Goal: Task Accomplishment & Management: Use online tool/utility

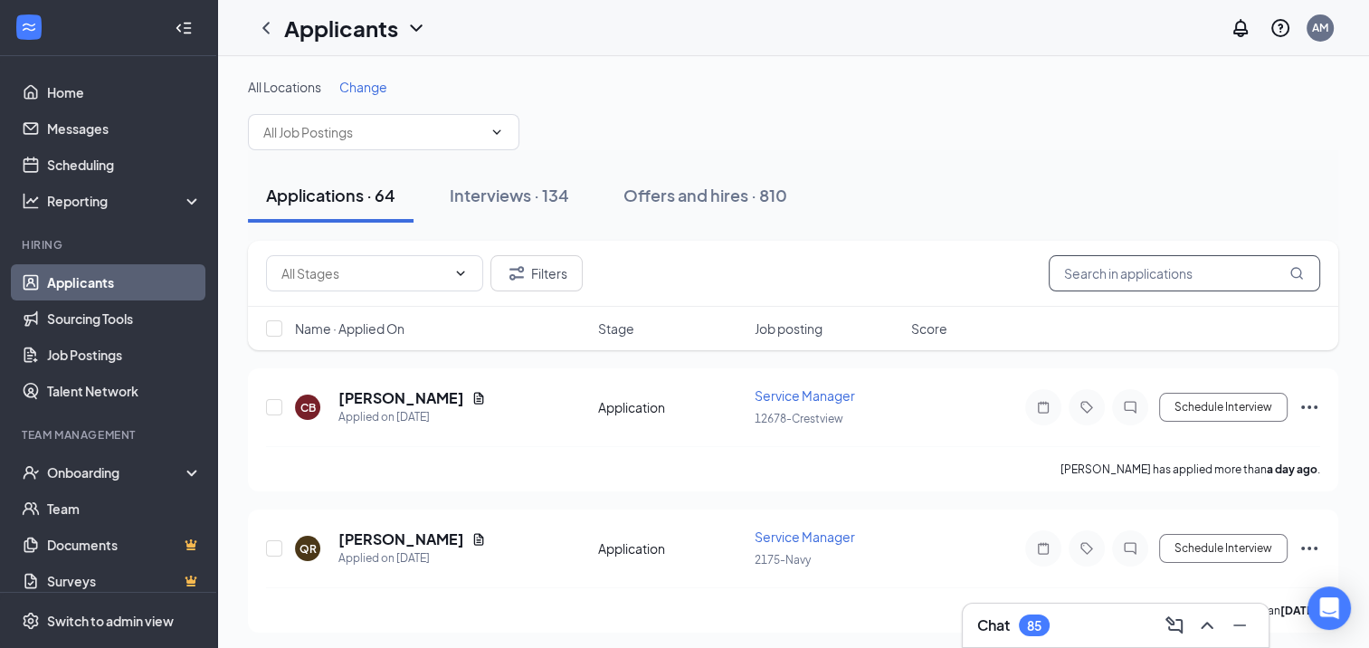
click at [1150, 272] on input "text" at bounding box center [1185, 273] width 272 height 36
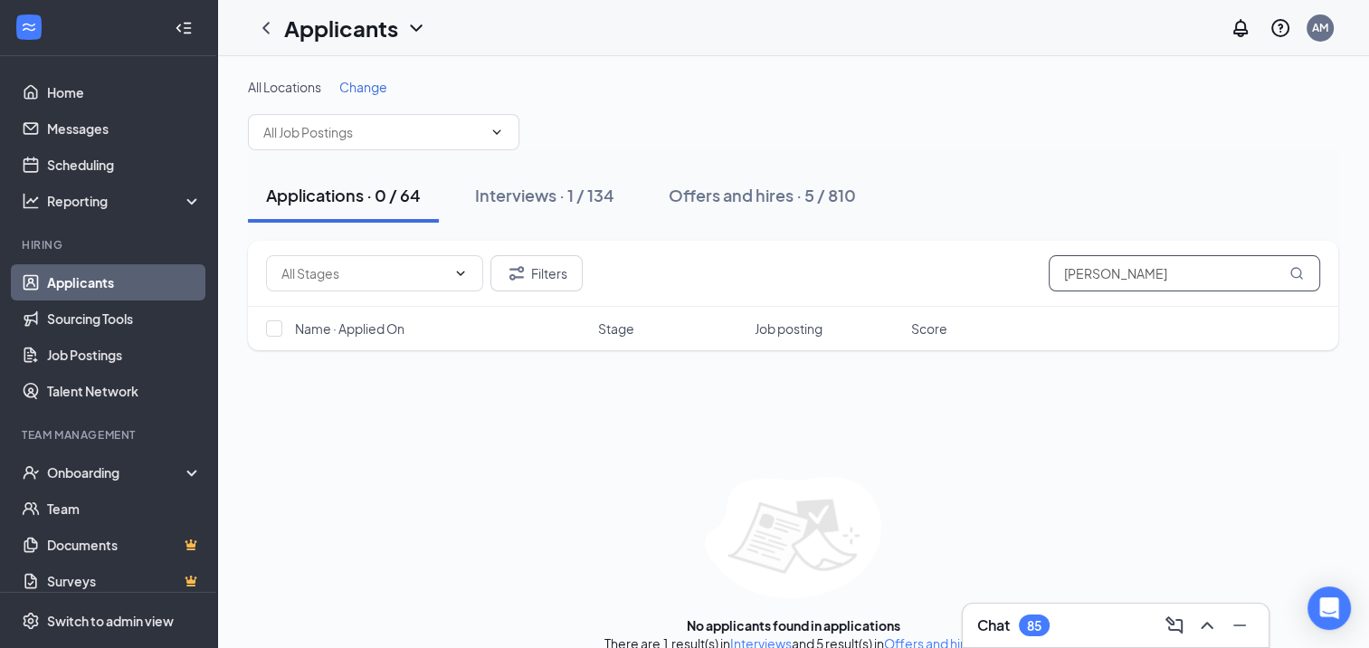
type input "[PERSON_NAME]"
click at [1300, 272] on icon "MagnifyingGlass" at bounding box center [1297, 273] width 14 height 14
click at [594, 196] on div "Interviews · 1 / 134" at bounding box center [544, 195] width 139 height 23
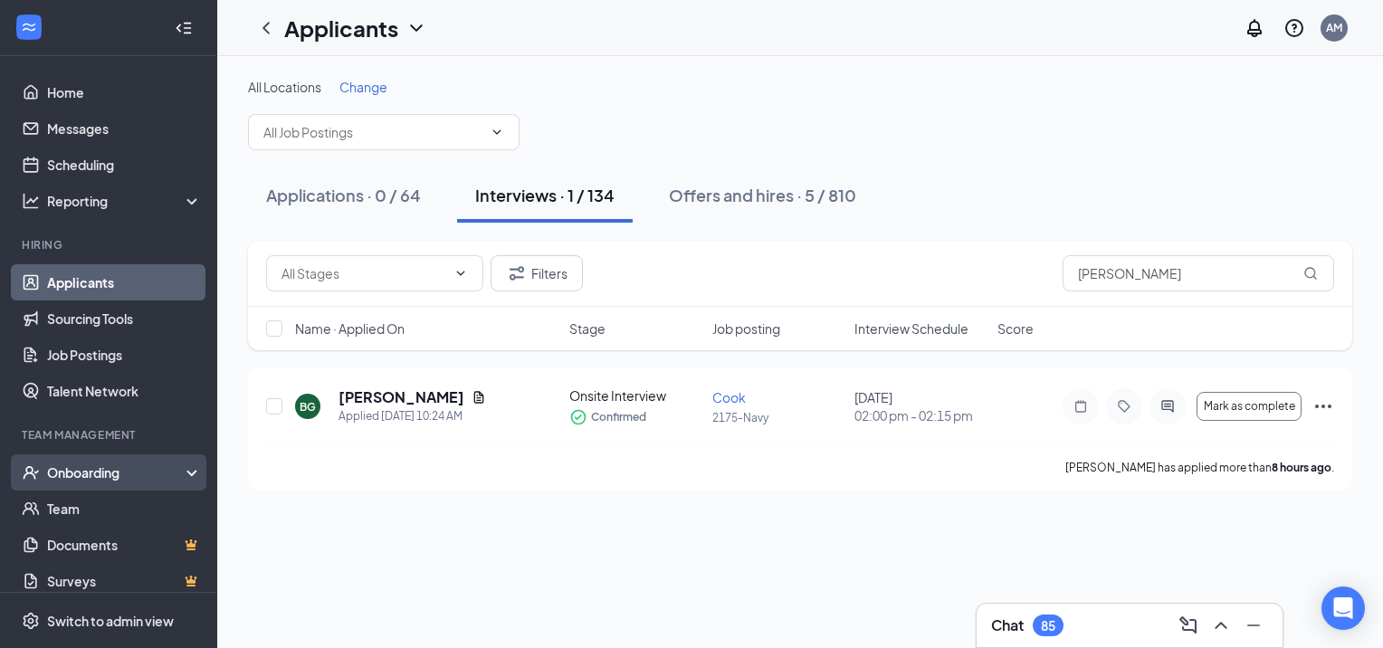
click at [74, 468] on div "Onboarding" at bounding box center [116, 472] width 139 height 18
click at [103, 505] on link "Overview" at bounding box center [124, 509] width 155 height 36
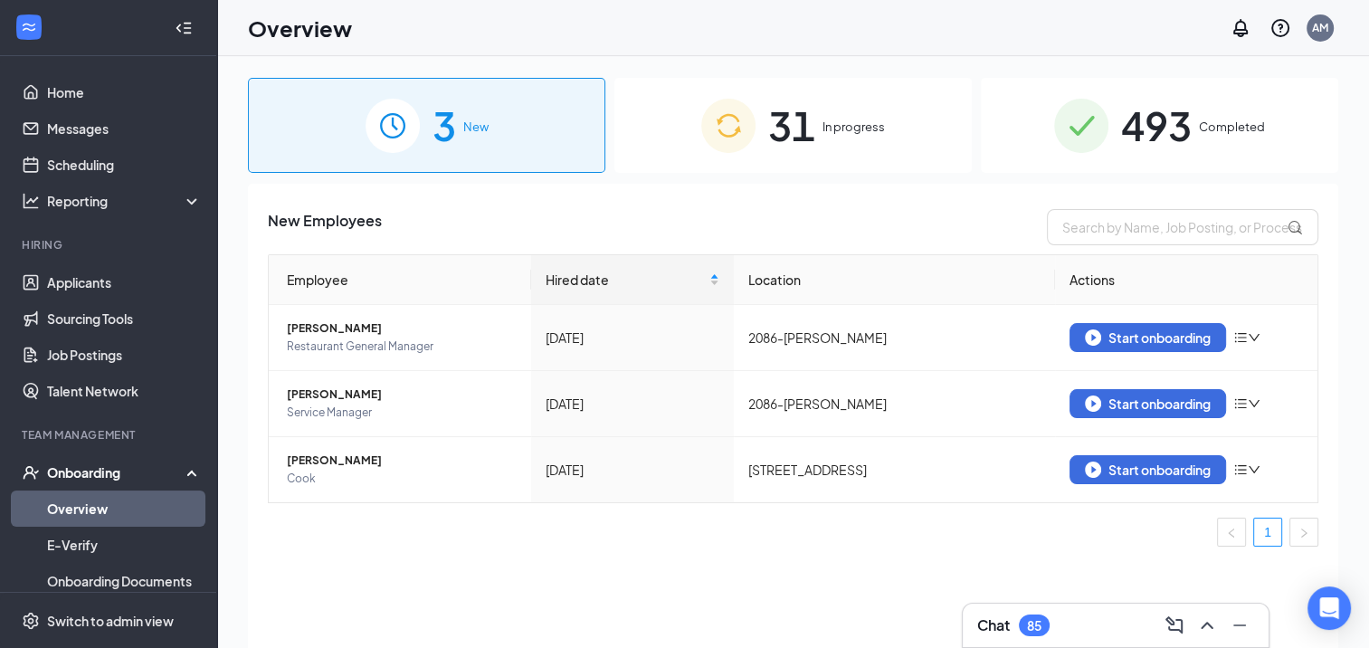
click at [844, 118] on span "In progress" at bounding box center [854, 127] width 62 height 18
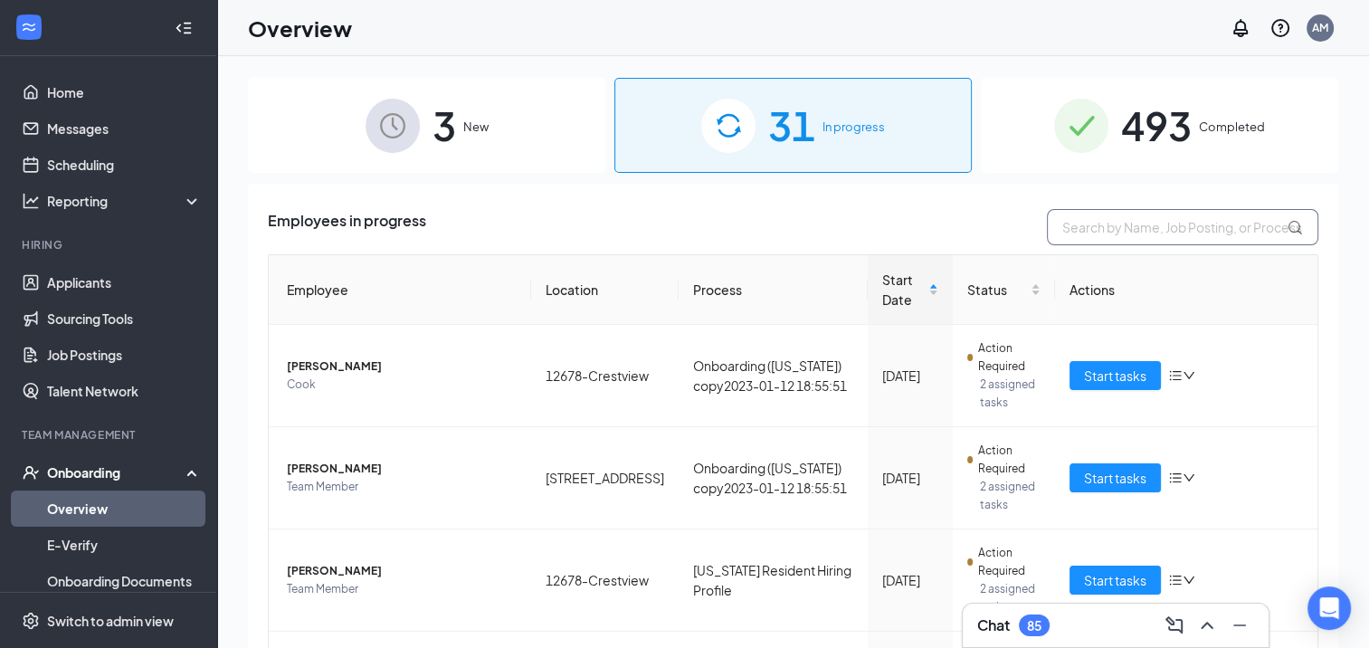
click at [1145, 235] on input "text" at bounding box center [1183, 227] width 272 height 36
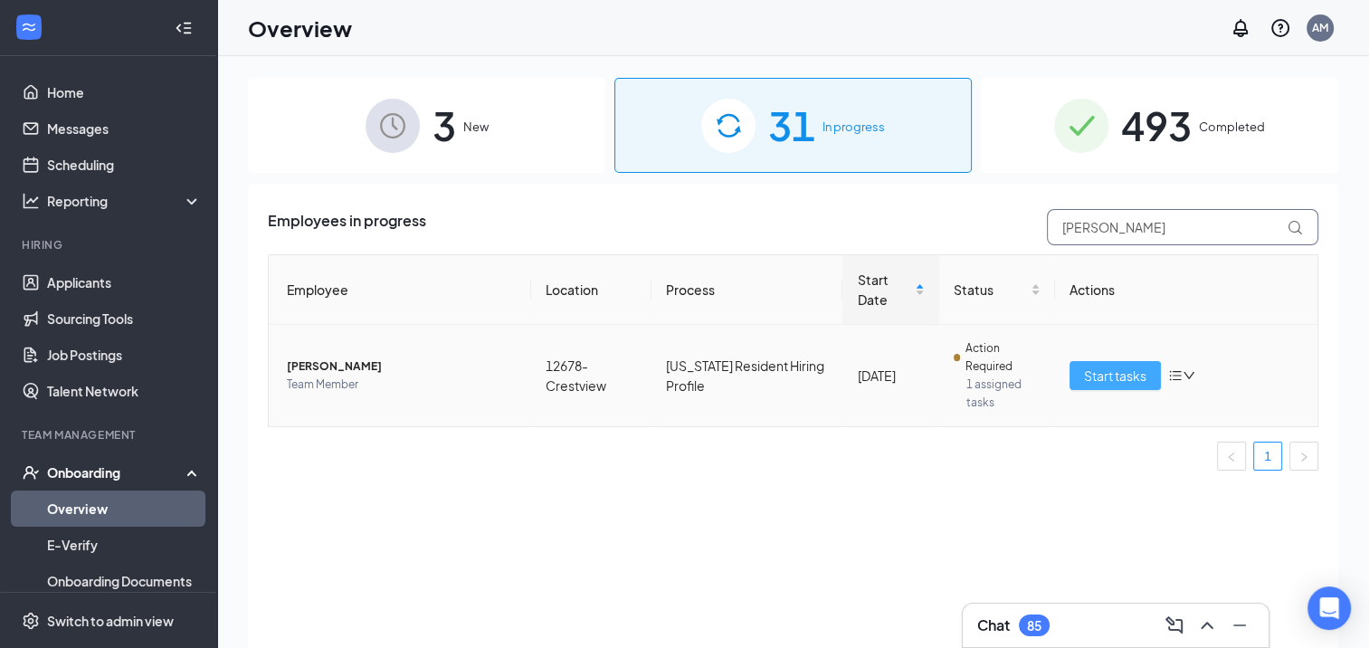
type input "[PERSON_NAME]"
click at [1107, 381] on span "Start tasks" at bounding box center [1115, 376] width 62 height 20
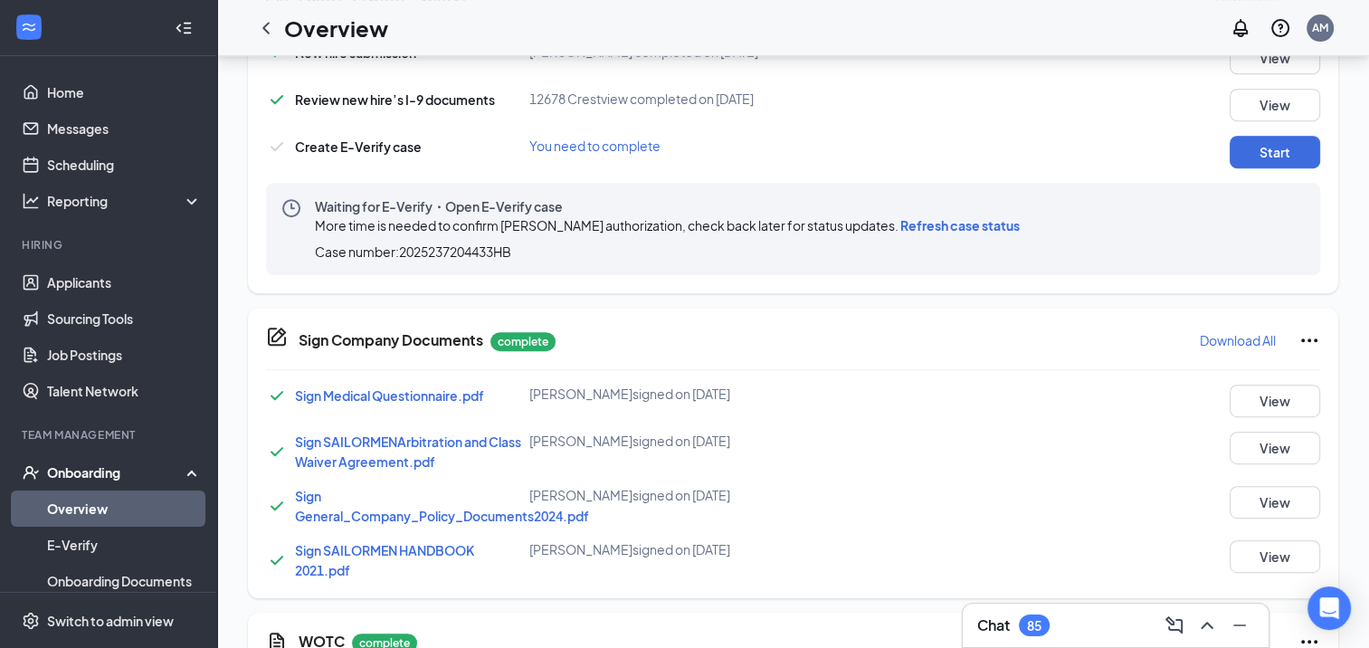
scroll to position [815, 0]
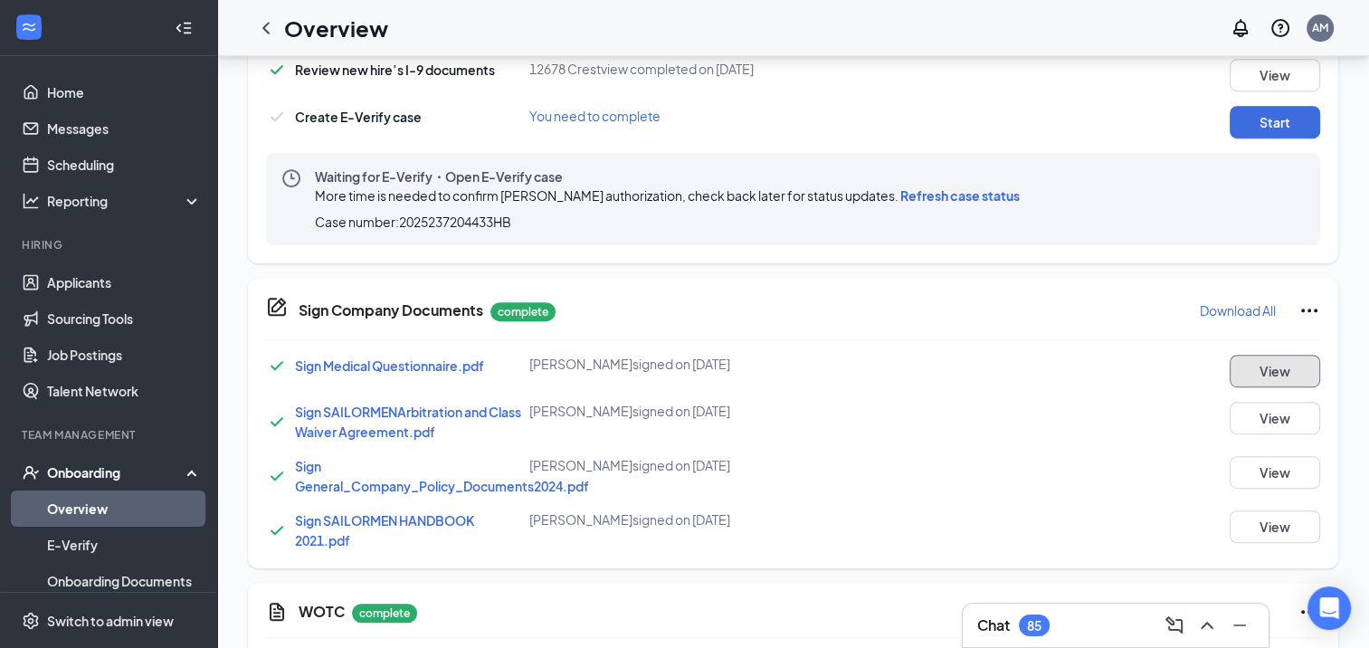
click at [1261, 372] on button "View" at bounding box center [1275, 371] width 91 height 33
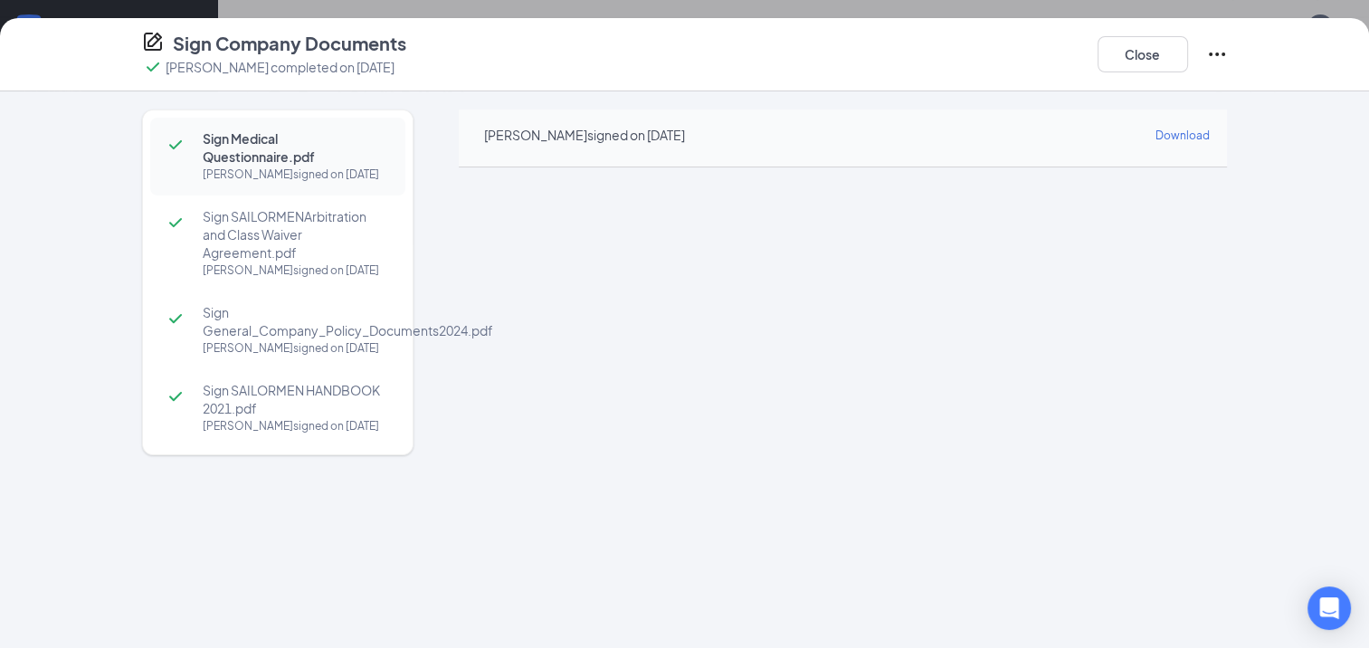
scroll to position [543, 0]
click at [1158, 62] on button "Close" at bounding box center [1143, 54] width 91 height 36
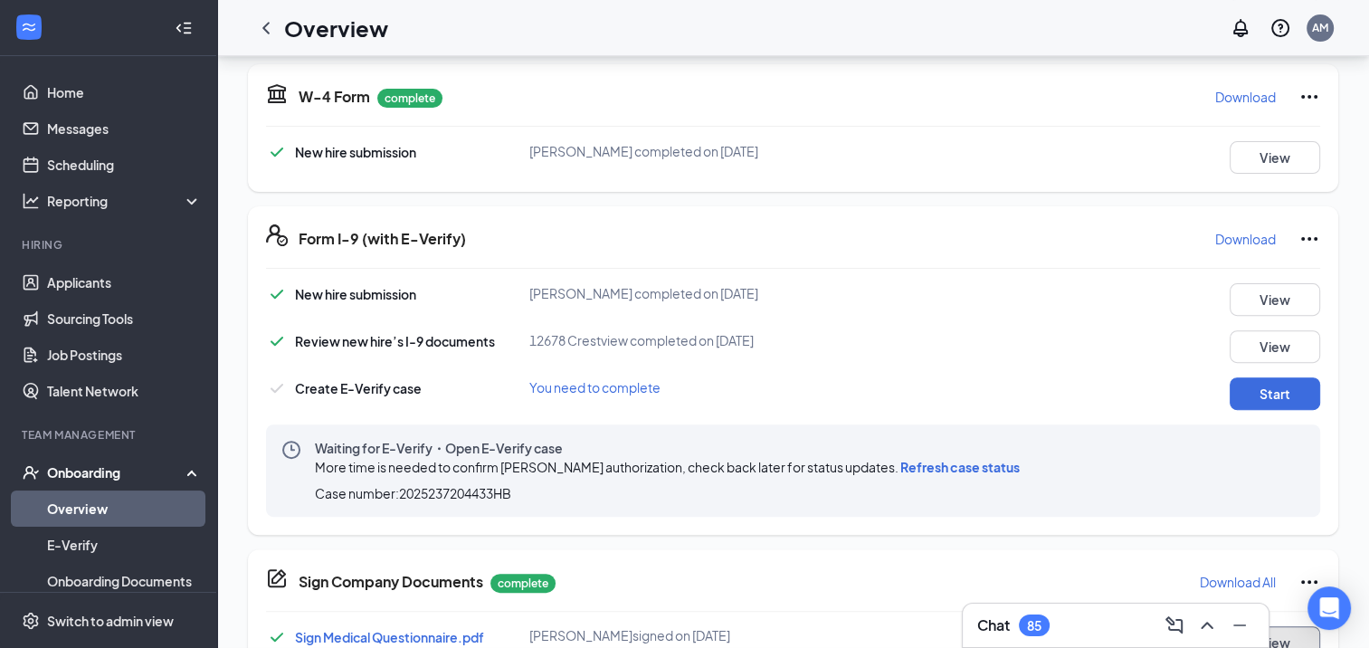
scroll to position [552, 0]
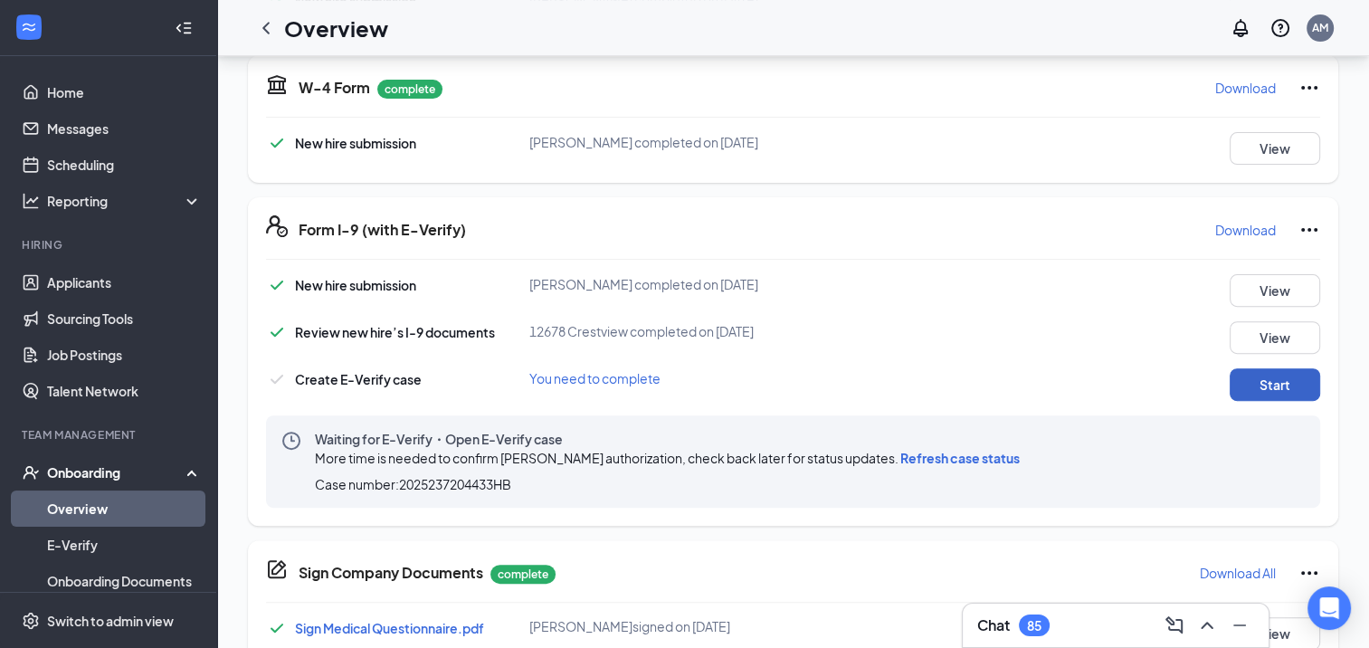
click at [1251, 373] on button "Start" at bounding box center [1275, 384] width 91 height 33
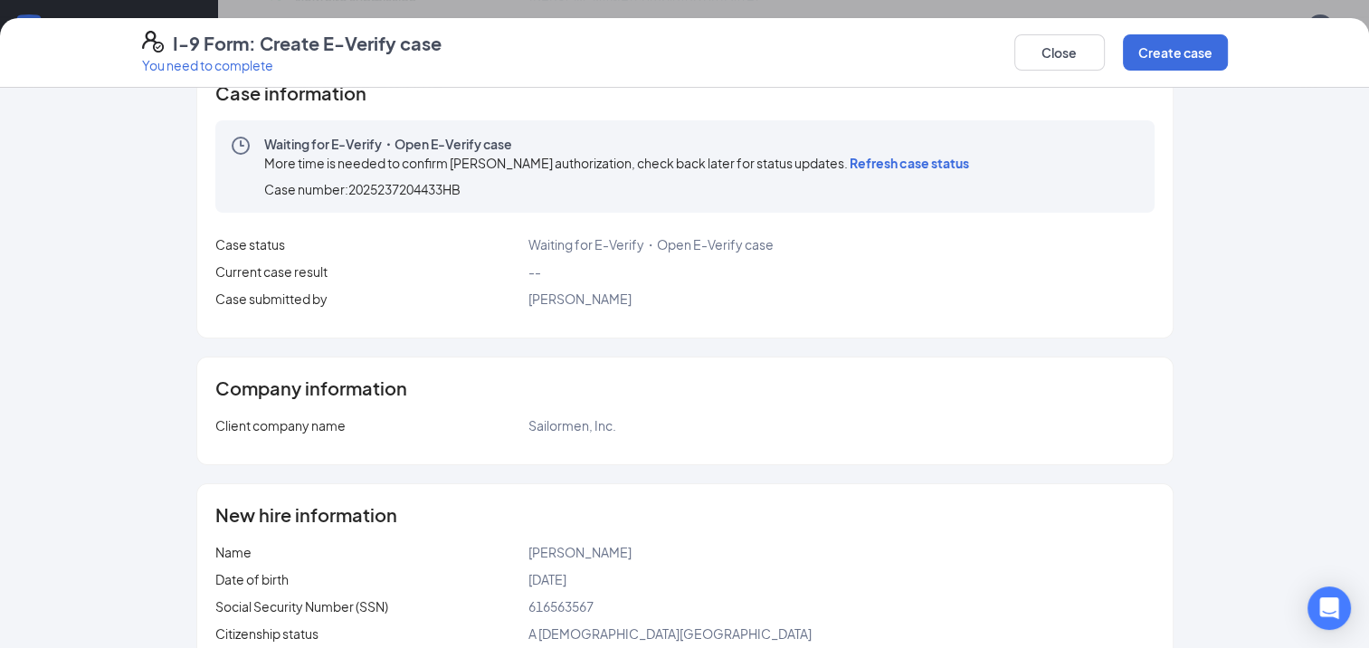
scroll to position [0, 0]
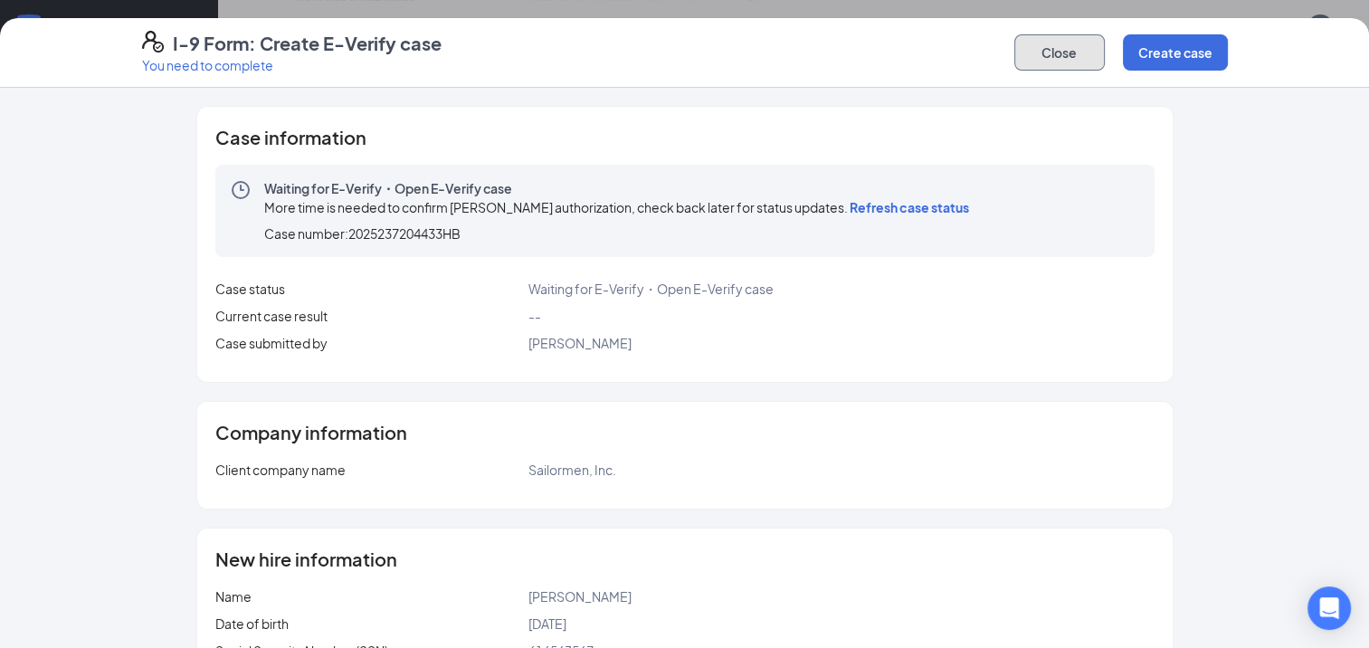
click at [1064, 57] on button "Close" at bounding box center [1060, 52] width 91 height 36
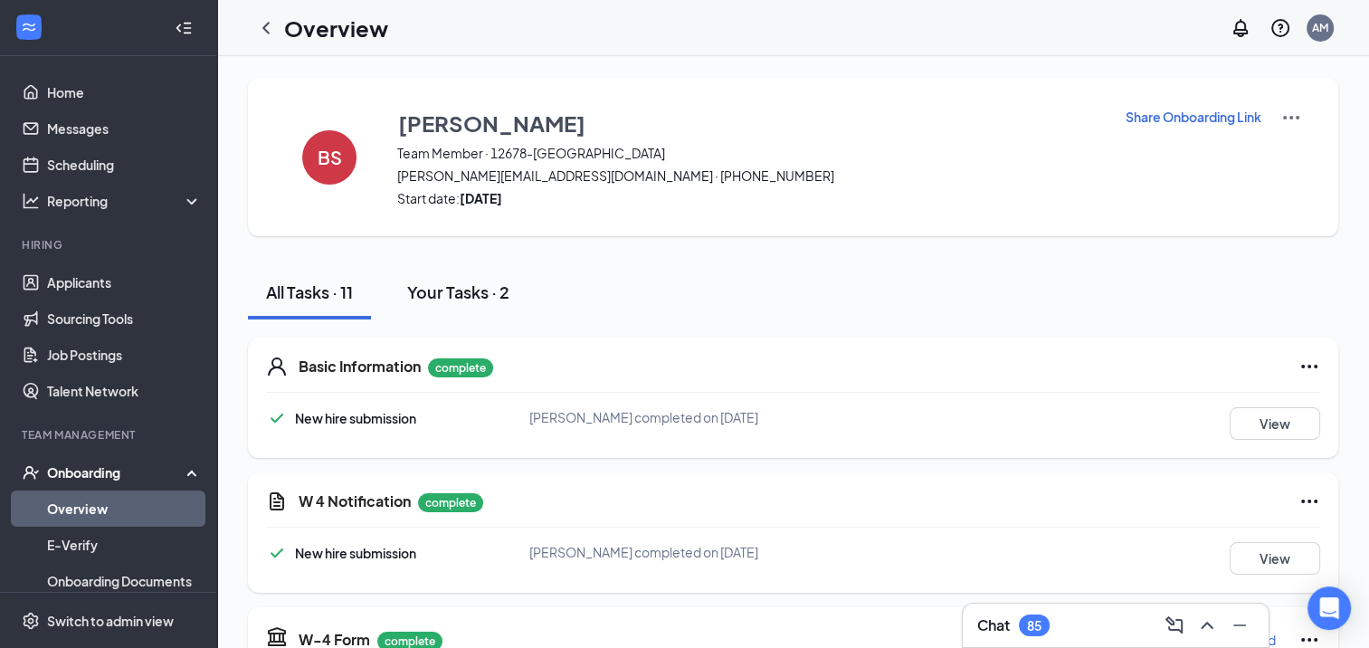
click at [478, 292] on div "Your Tasks · 2" at bounding box center [458, 292] width 102 height 23
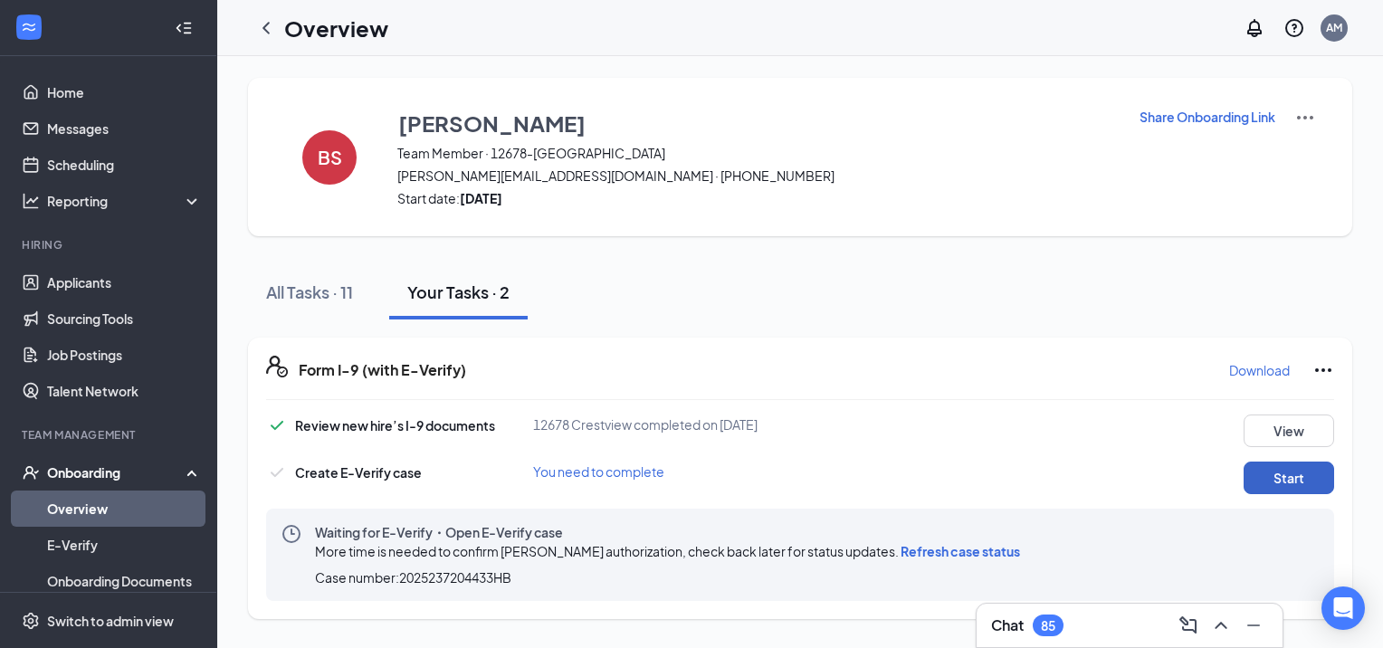
click at [1267, 481] on button "Start" at bounding box center [1289, 478] width 91 height 33
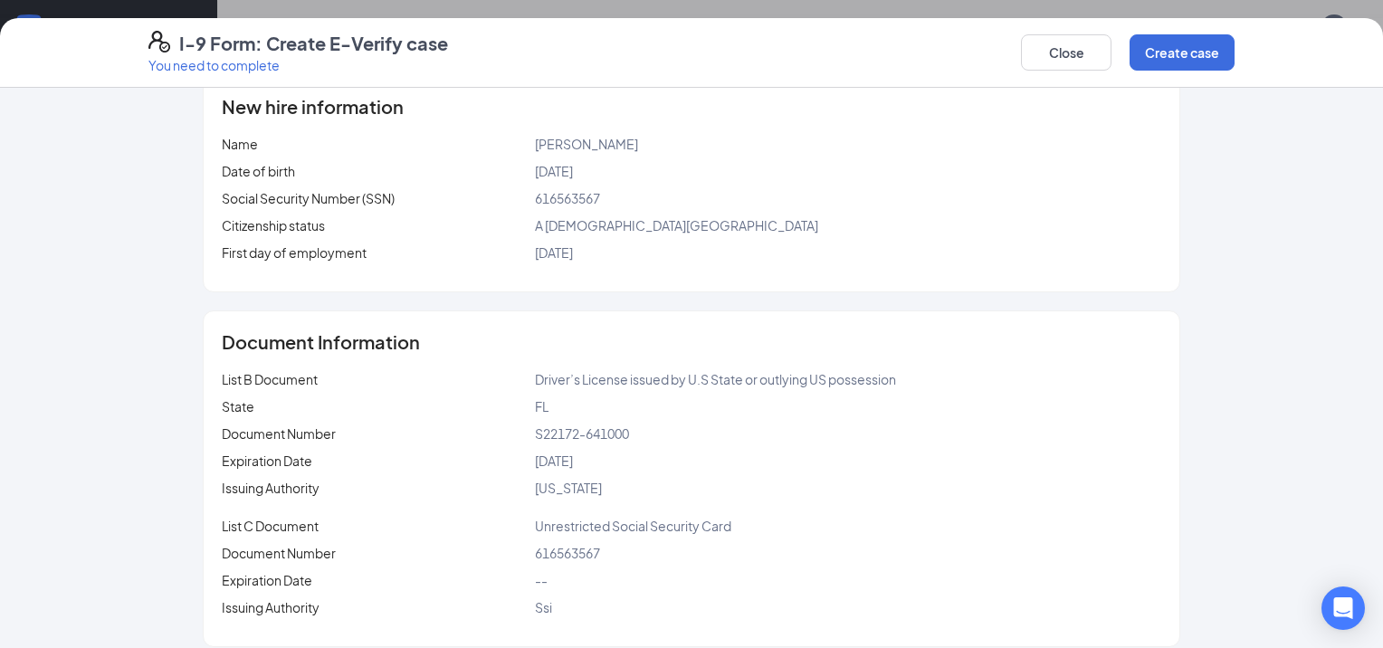
scroll to position [468, 0]
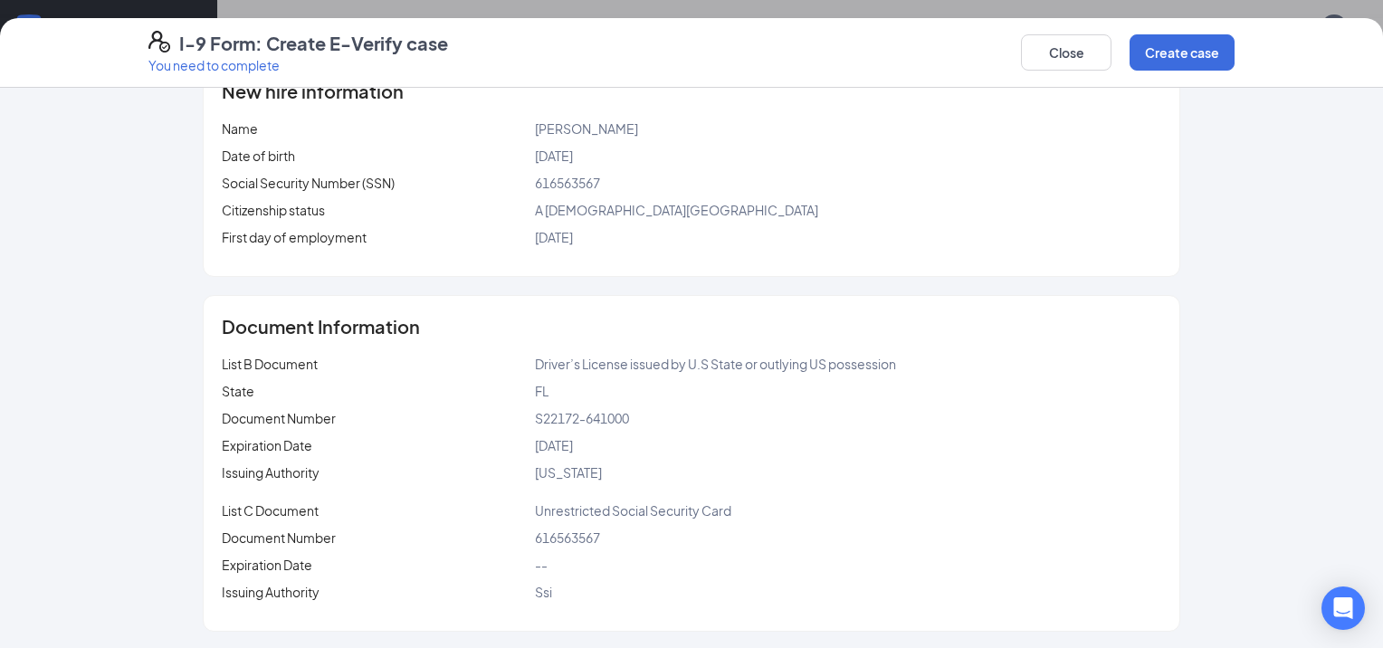
click at [685, 557] on div "--" at bounding box center [848, 565] width 626 height 20
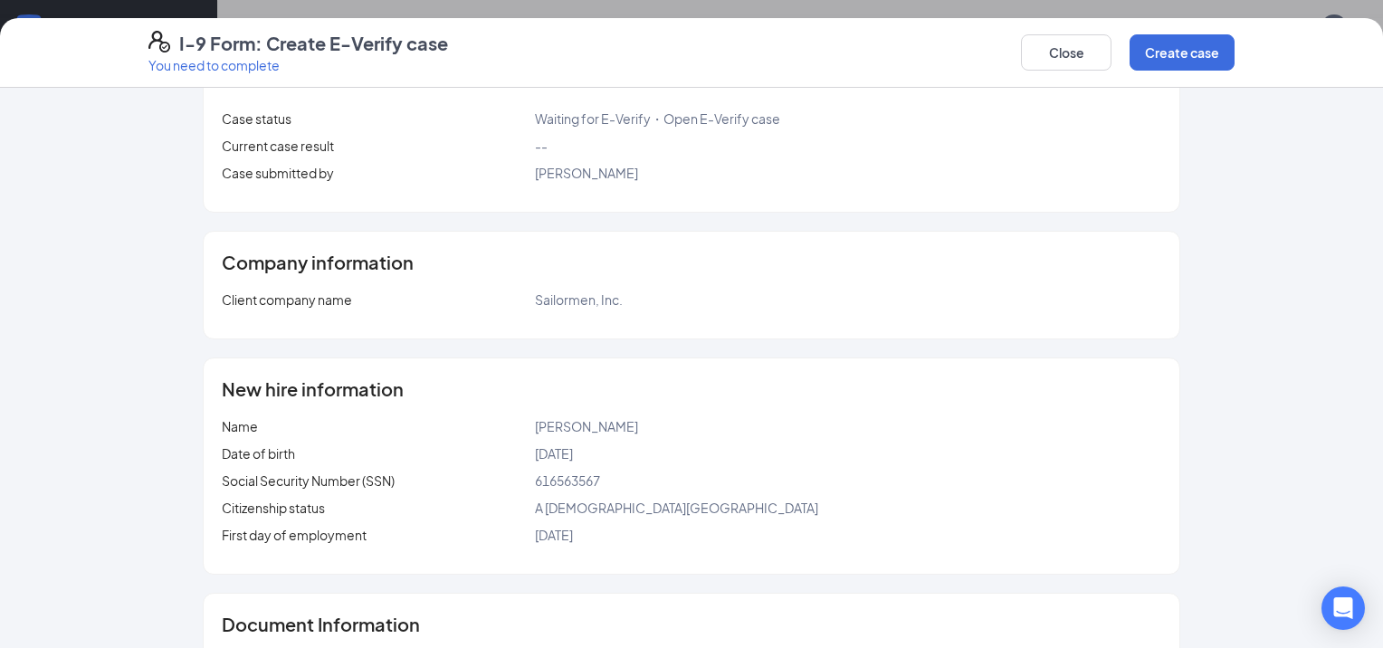
scroll to position [0, 0]
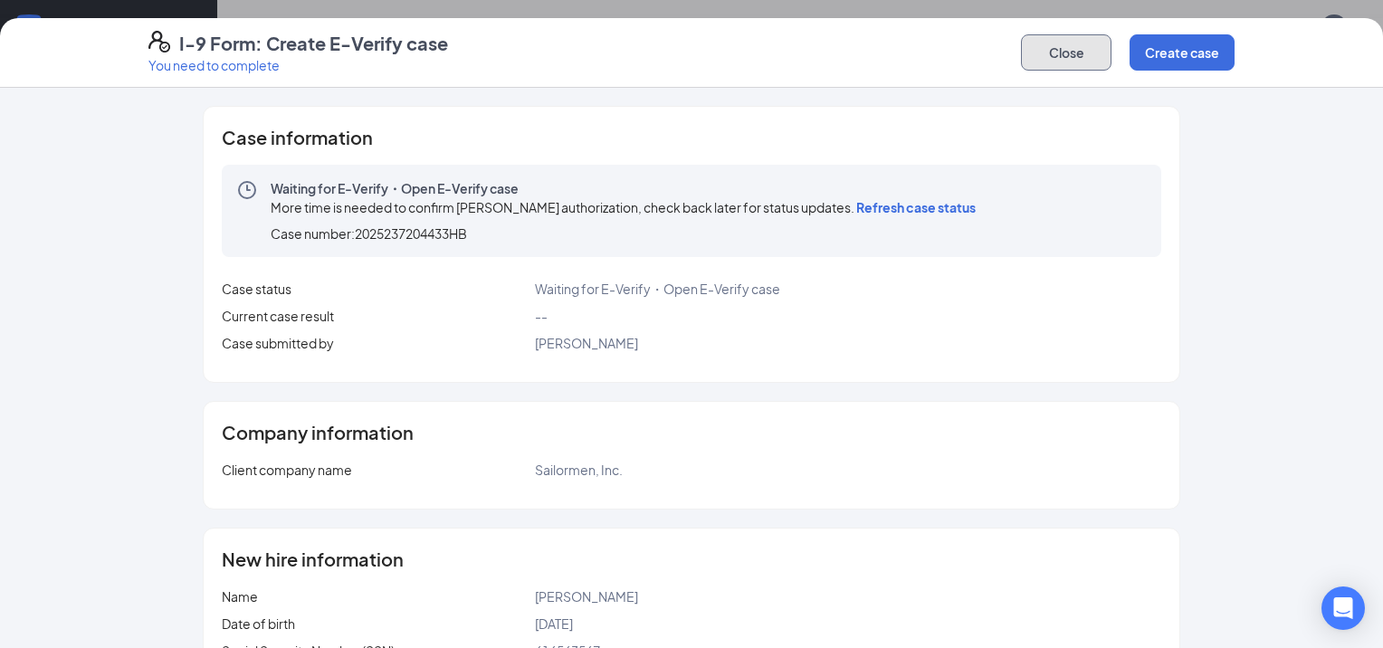
click at [1081, 57] on button "Close" at bounding box center [1066, 52] width 91 height 36
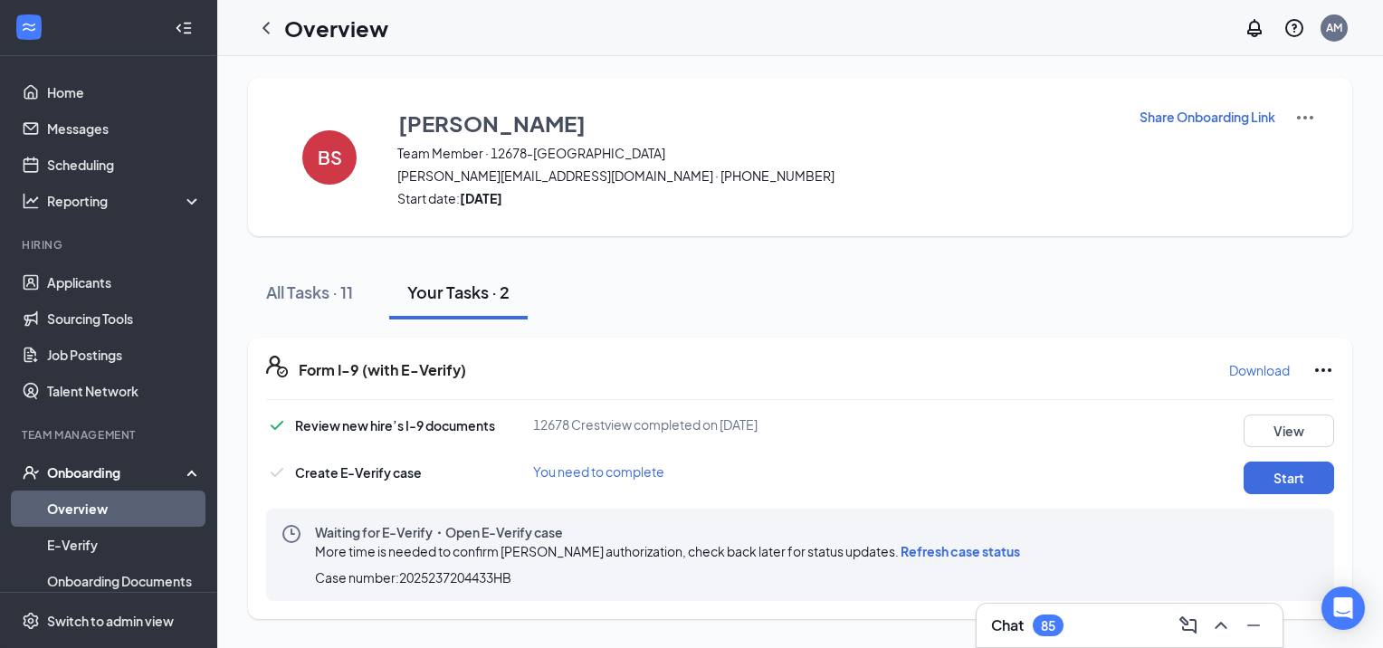
click at [969, 558] on div "More time is needed to confirm [PERSON_NAME] authorization, check back later fo…" at bounding box center [671, 551] width 712 height 20
click at [969, 555] on span "Refresh case status" at bounding box center [960, 551] width 119 height 16
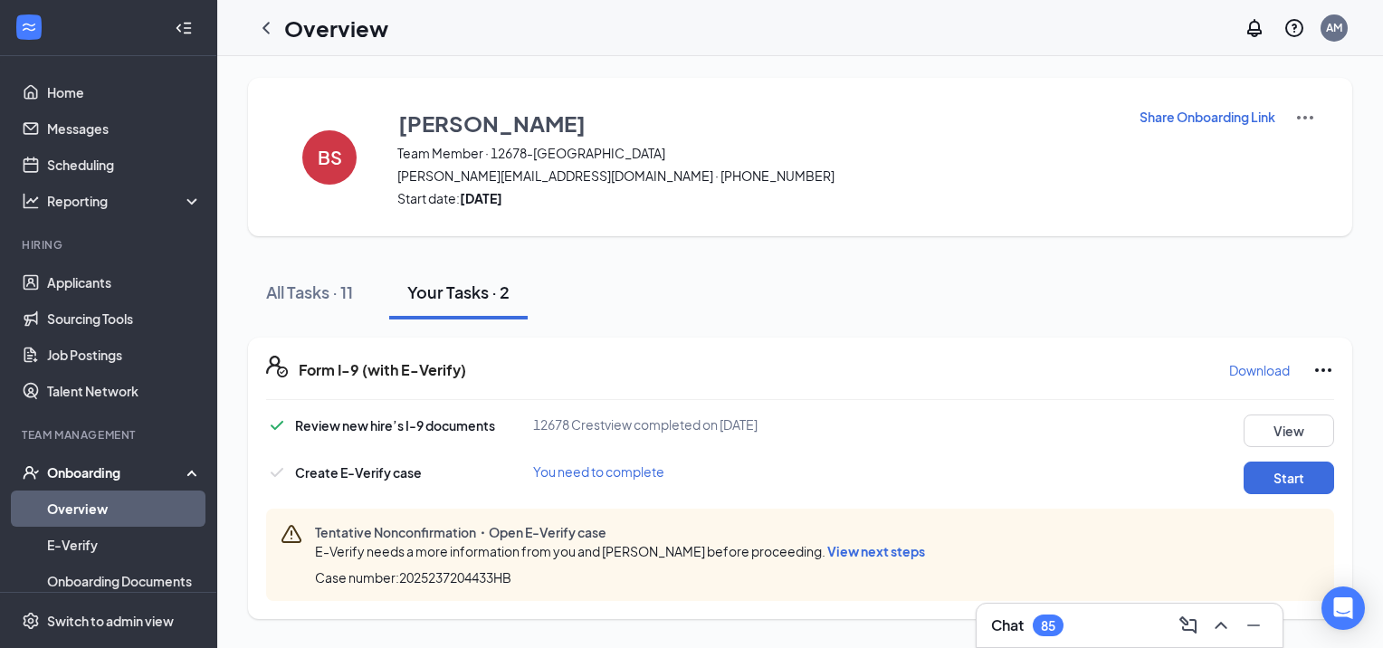
click at [886, 554] on span "View next steps" at bounding box center [876, 551] width 98 height 16
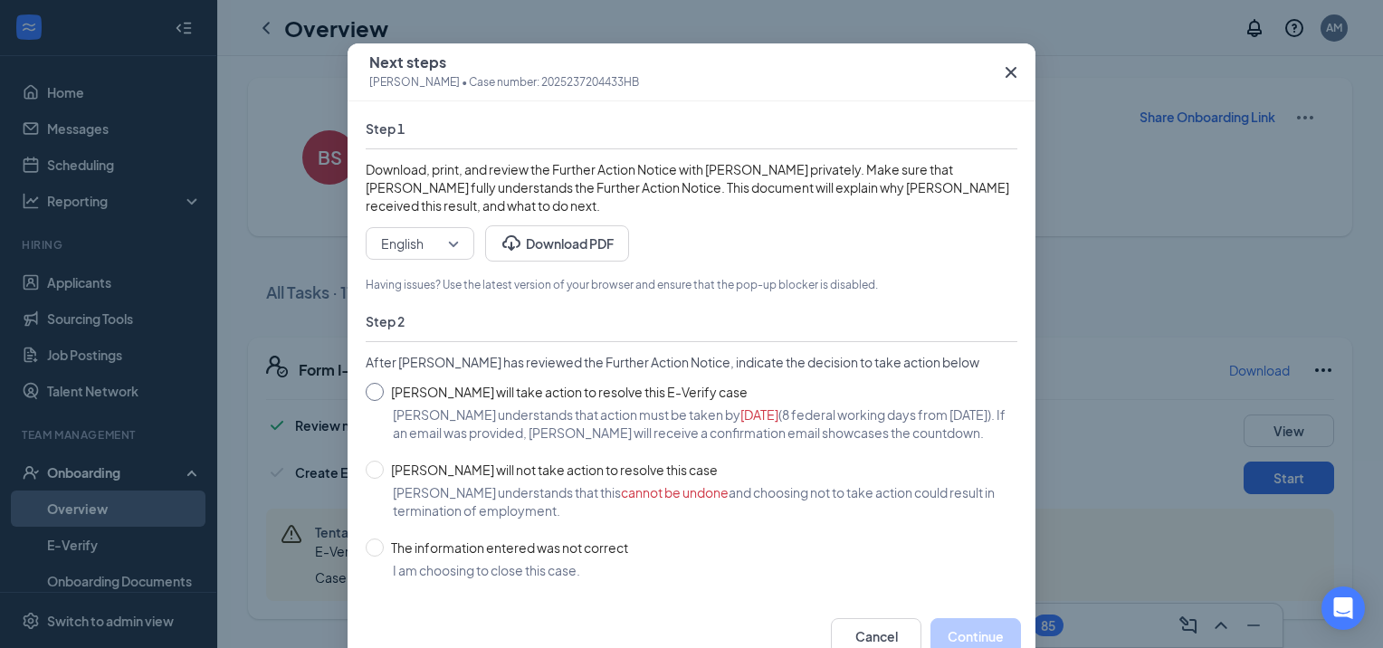
scroll to position [114, 0]
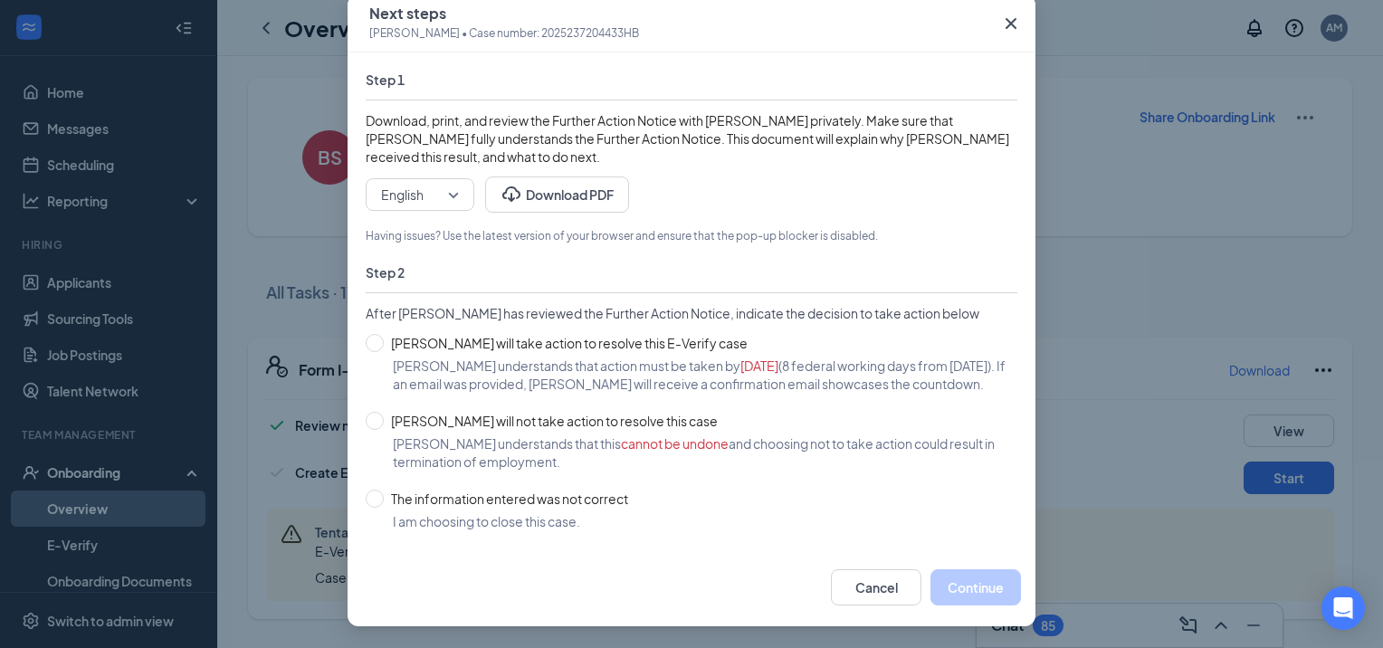
click at [1000, 13] on icon "Cross" at bounding box center [1011, 24] width 22 height 22
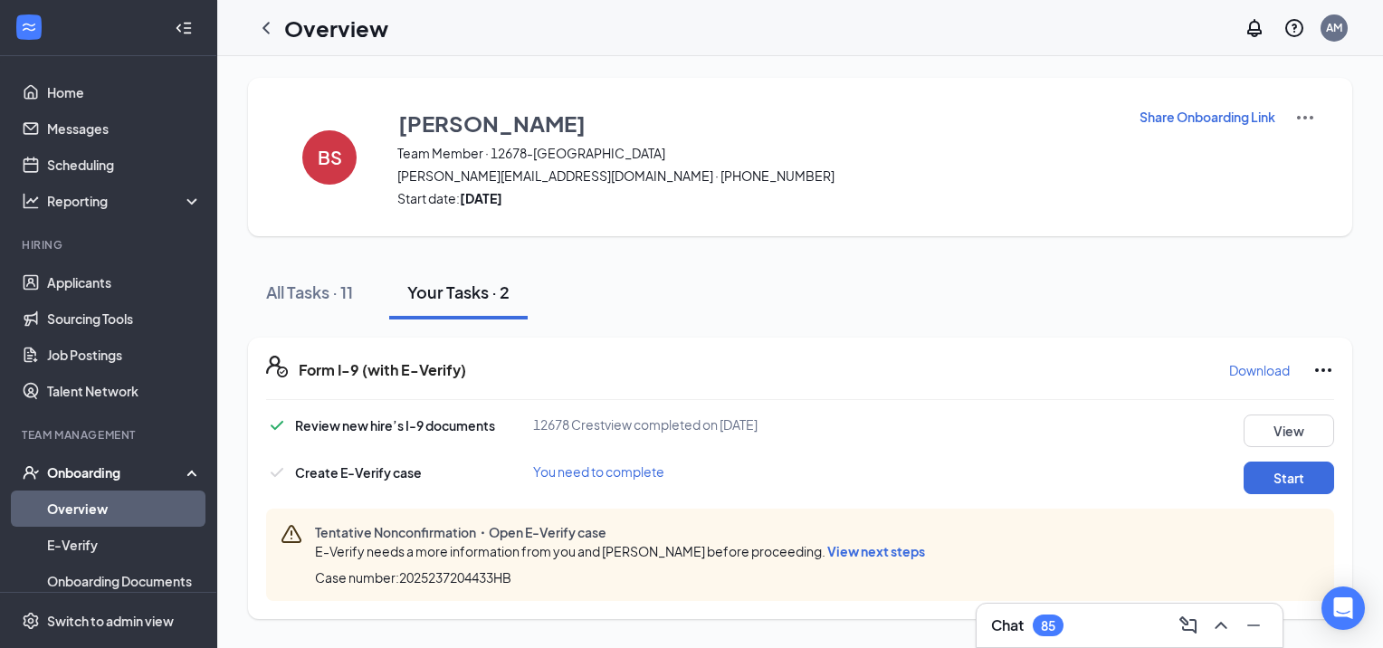
click at [1326, 373] on icon "Ellipses" at bounding box center [1323, 370] width 22 height 22
click at [897, 310] on div "All Tasks · 11 Your Tasks · 2" at bounding box center [800, 292] width 1104 height 54
